Goal: Task Accomplishment & Management: Complete application form

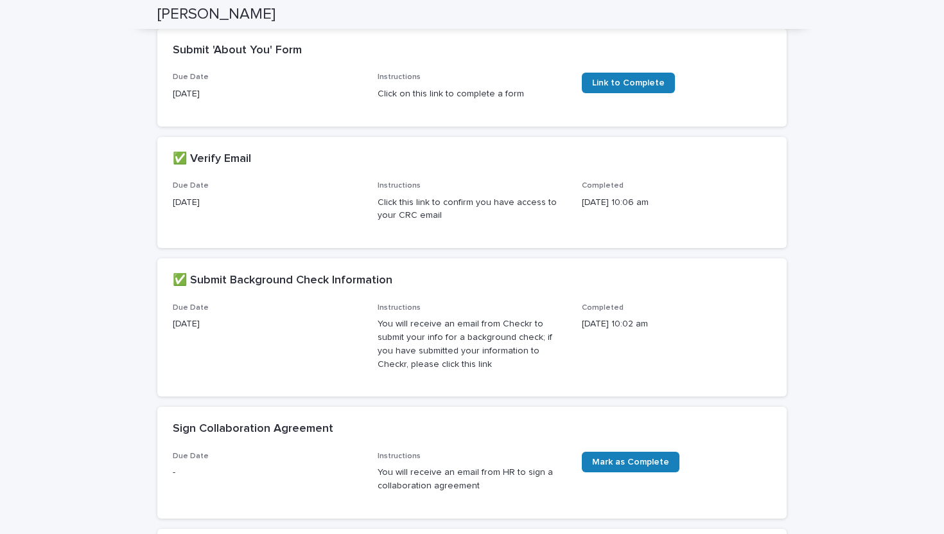
scroll to position [372, 0]
click at [445, 100] on p "Click on this link to complete a form" at bounding box center [472, 93] width 189 height 13
click at [455, 125] on div "Due Date [DATE] Instructions Click on this link to complete a form Link to Comp…" at bounding box center [471, 98] width 629 height 53
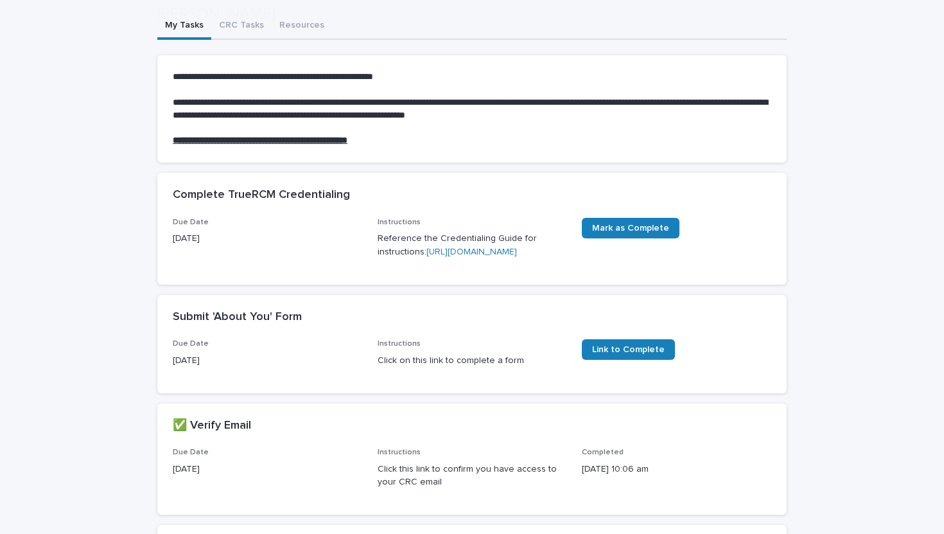
scroll to position [616, 0]
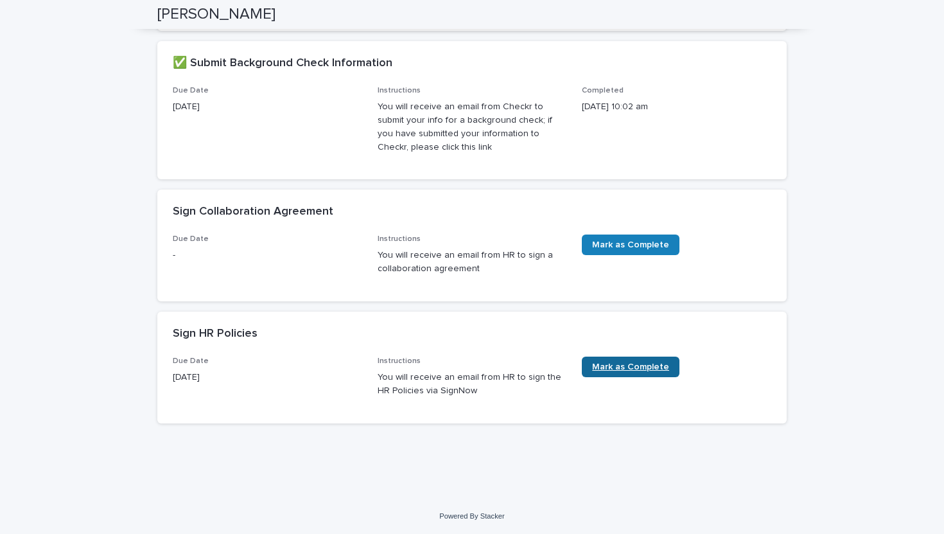
click at [613, 369] on span "Mark as Complete" at bounding box center [630, 366] width 77 height 9
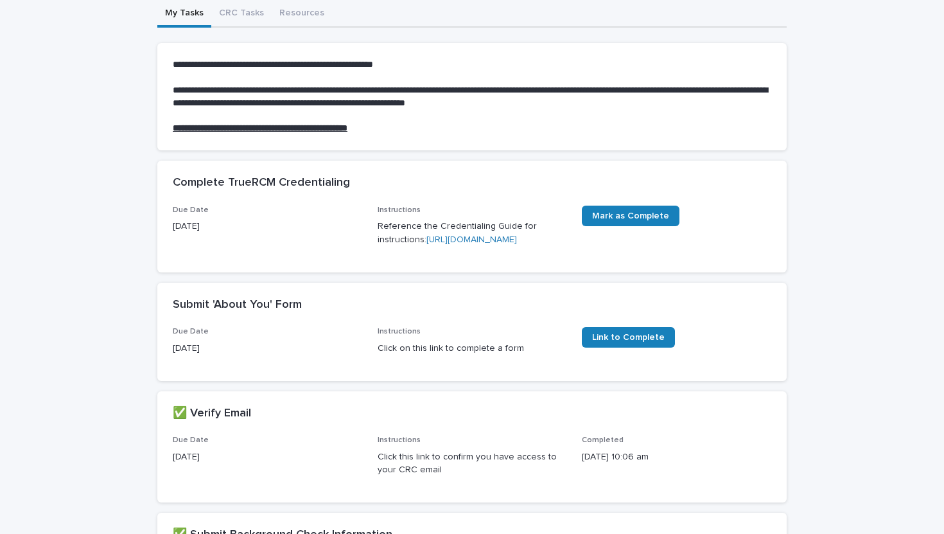
scroll to position [117, 0]
click at [612, 342] on span "Link to Complete" at bounding box center [628, 337] width 73 height 9
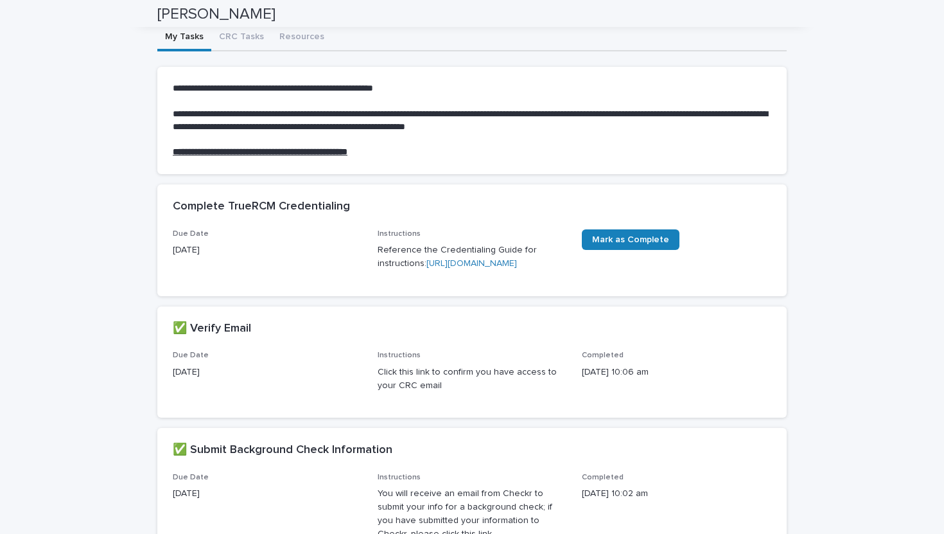
scroll to position [0, 0]
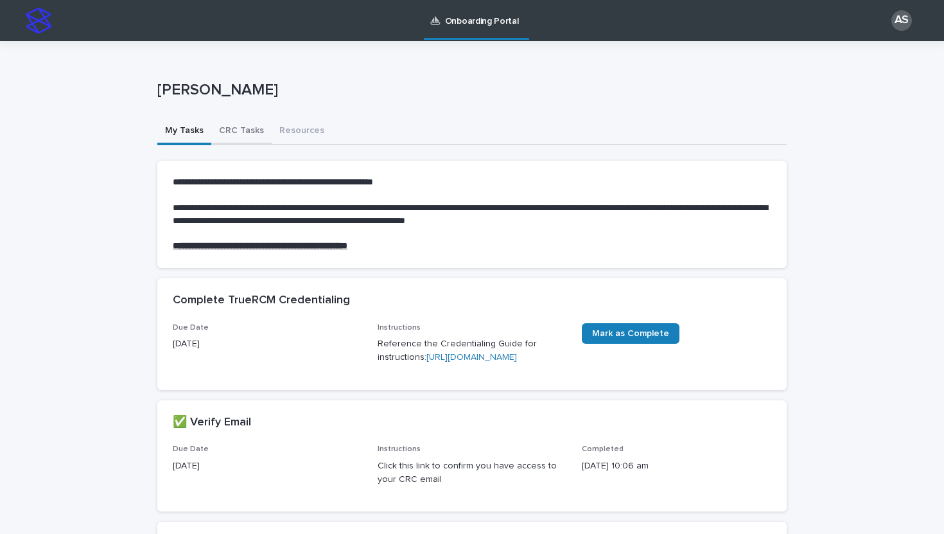
click at [242, 124] on button "CRC Tasks" at bounding box center [241, 131] width 60 height 27
